Goal: Browse casually

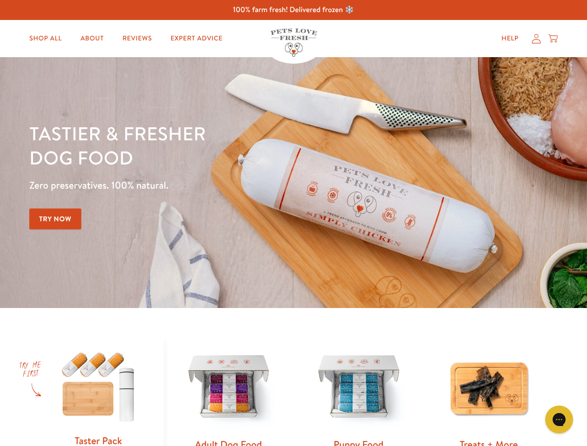
click at [293, 223] on div "Tastier & fresher dog food Zero preservatives. 100% natural. Try Now" at bounding box center [205, 182] width 353 height 123
click at [559, 420] on icon "Gorgias live chat" at bounding box center [559, 419] width 9 height 9
